Goal: Transaction & Acquisition: Purchase product/service

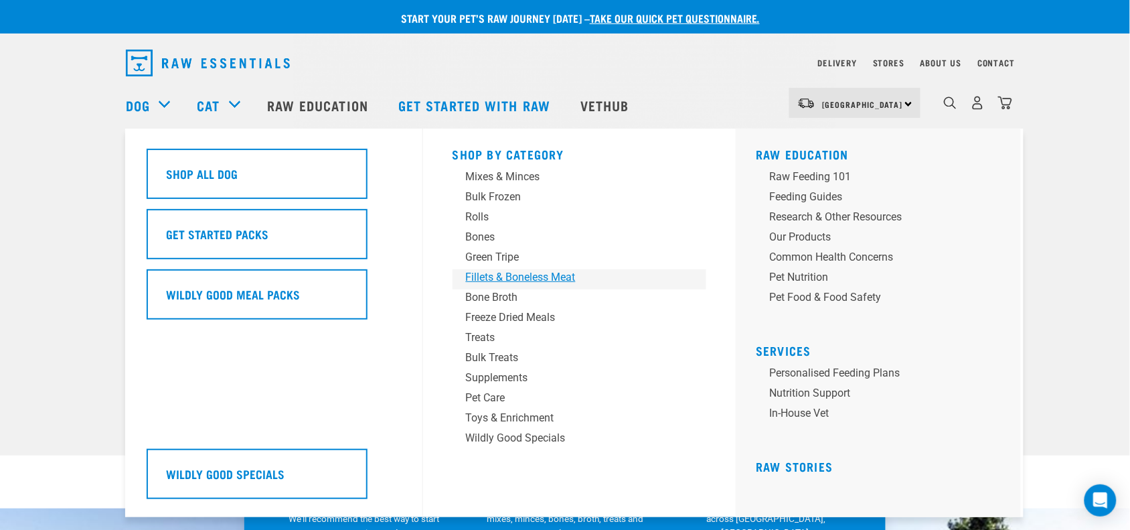
click at [503, 277] on div "Fillets & Boneless Meat" at bounding box center [570, 277] width 209 height 16
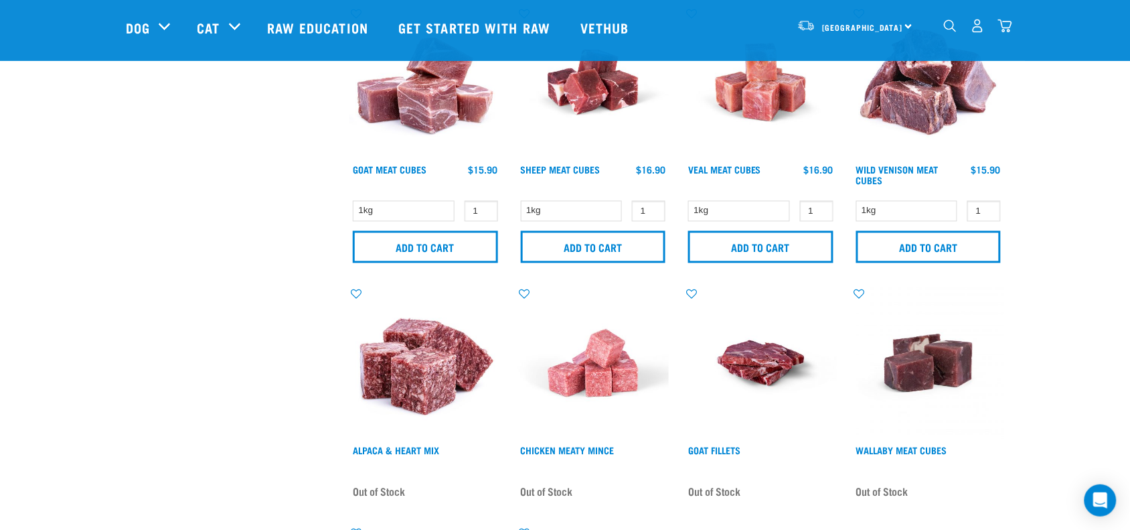
scroll to position [670, 0]
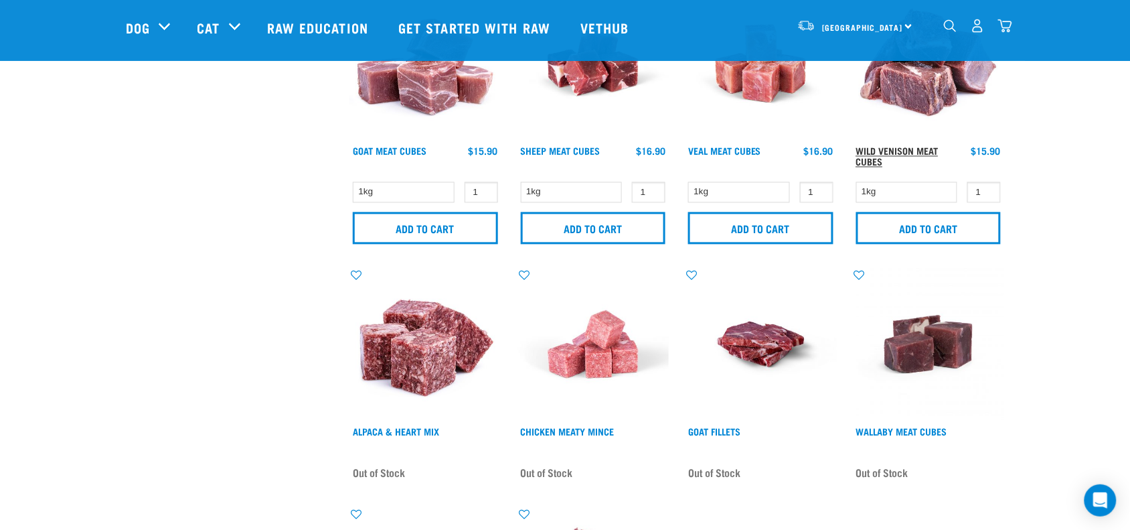
click at [917, 149] on link "Wild Venison Meat Cubes" at bounding box center [897, 156] width 82 height 15
